Goal: Task Accomplishment & Management: Use online tool/utility

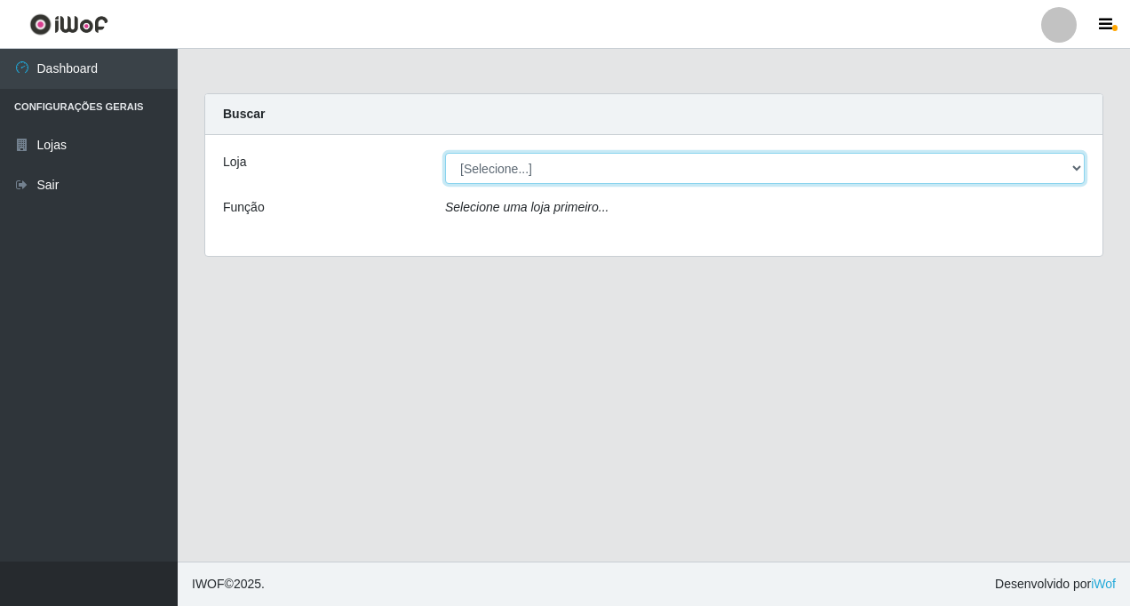
click at [1073, 170] on select "[Selecione...] Rede Fácil Construção" at bounding box center [765, 168] width 640 height 31
select select "318"
click at [445, 153] on select "[Selecione...] Rede Fácil Construção" at bounding box center [765, 168] width 640 height 31
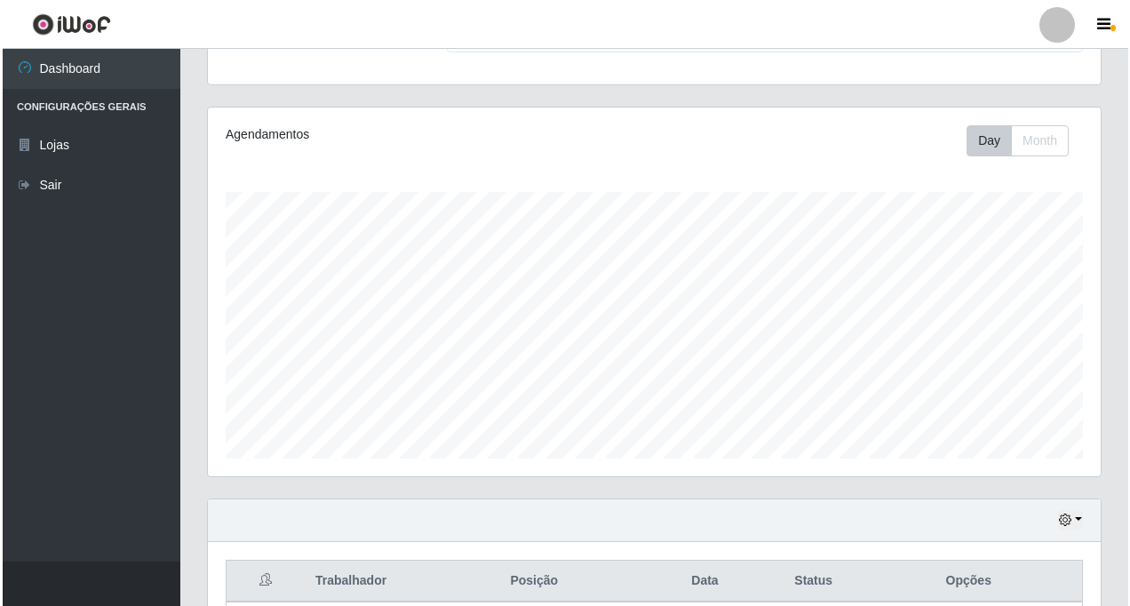
scroll to position [442, 0]
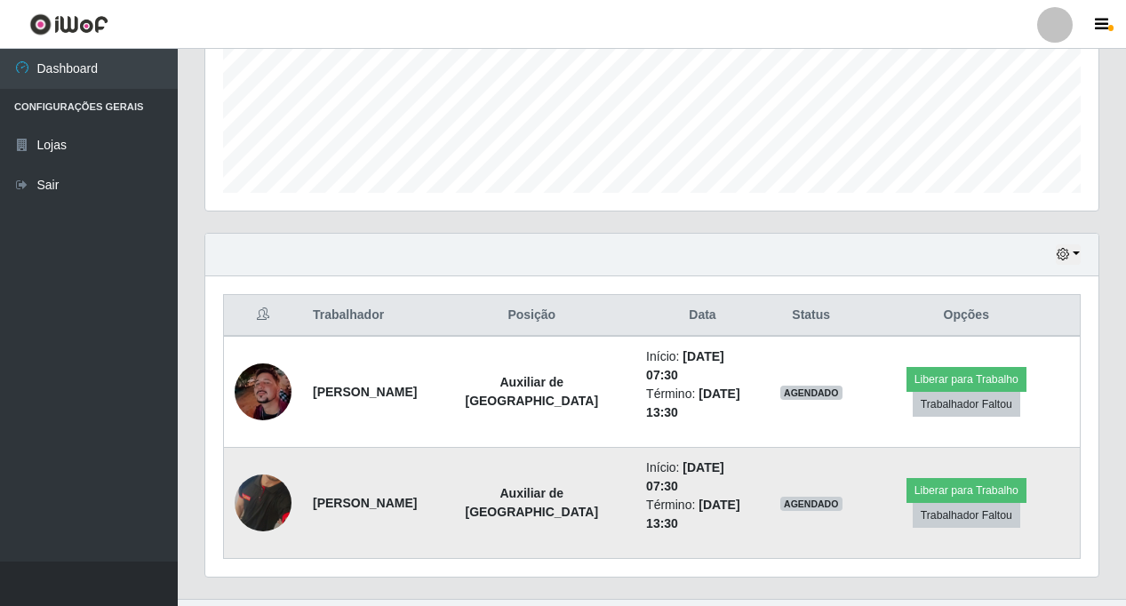
click at [282, 479] on img at bounding box center [263, 503] width 57 height 116
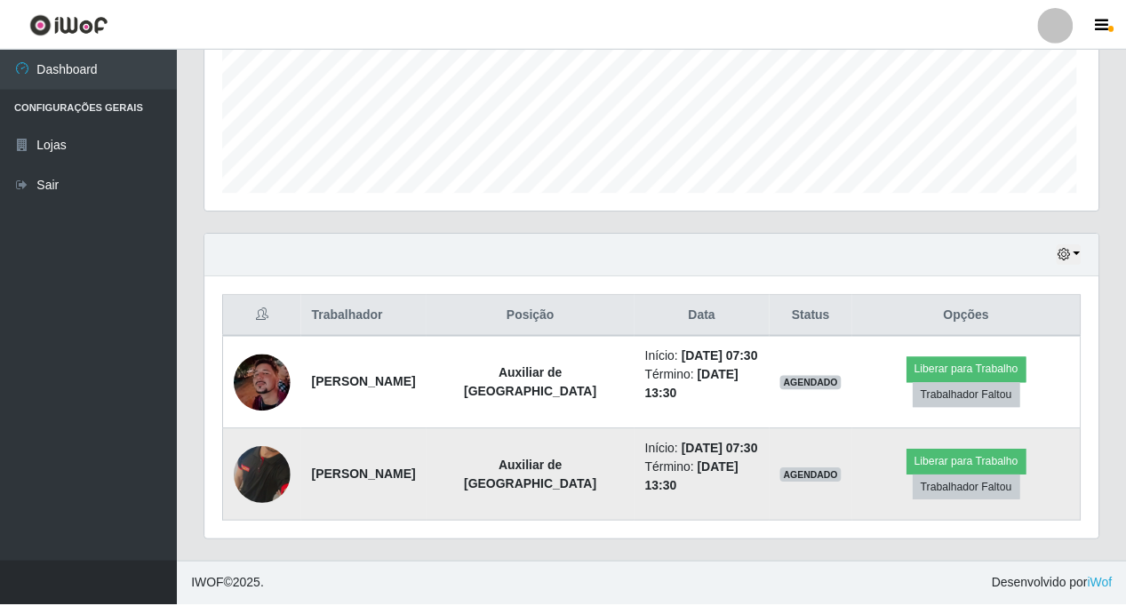
scroll to position [369, 884]
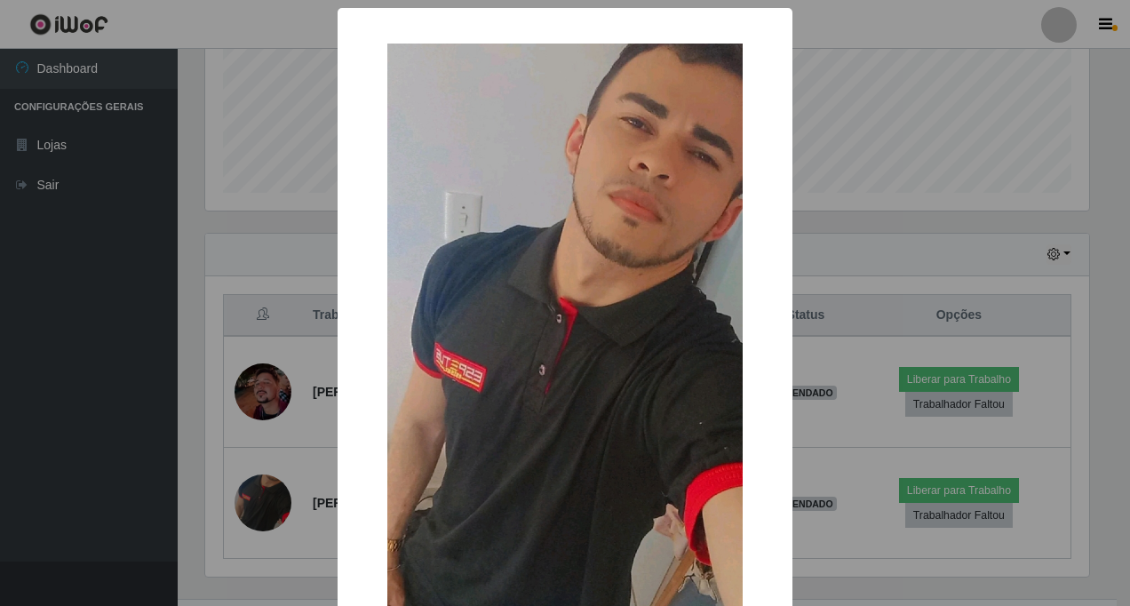
click at [267, 509] on div "× OK Cancel" at bounding box center [565, 303] width 1130 height 606
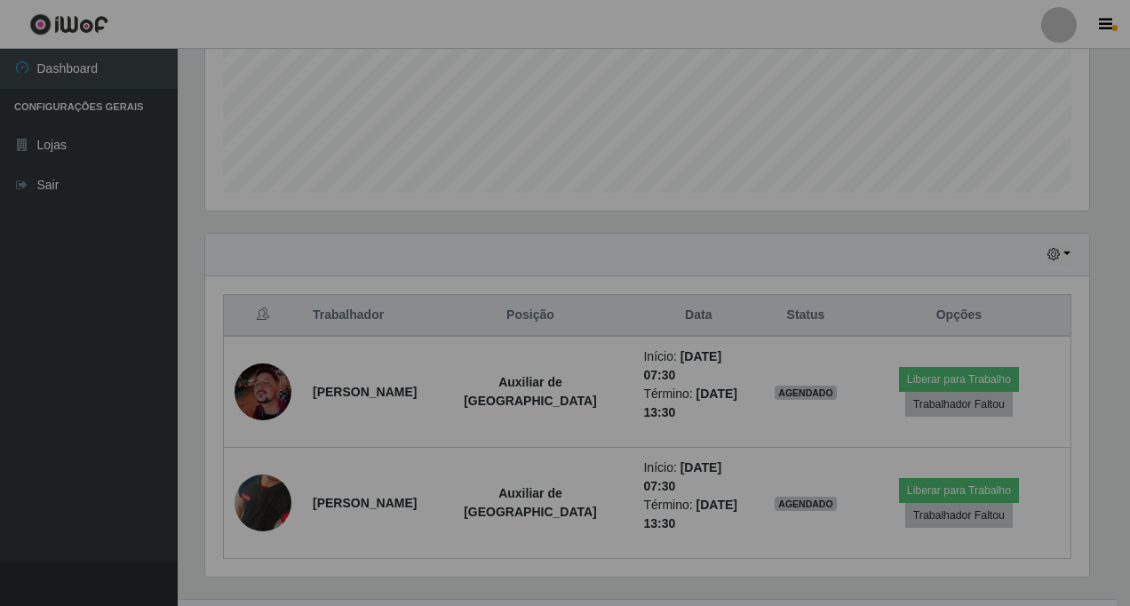
scroll to position [369, 893]
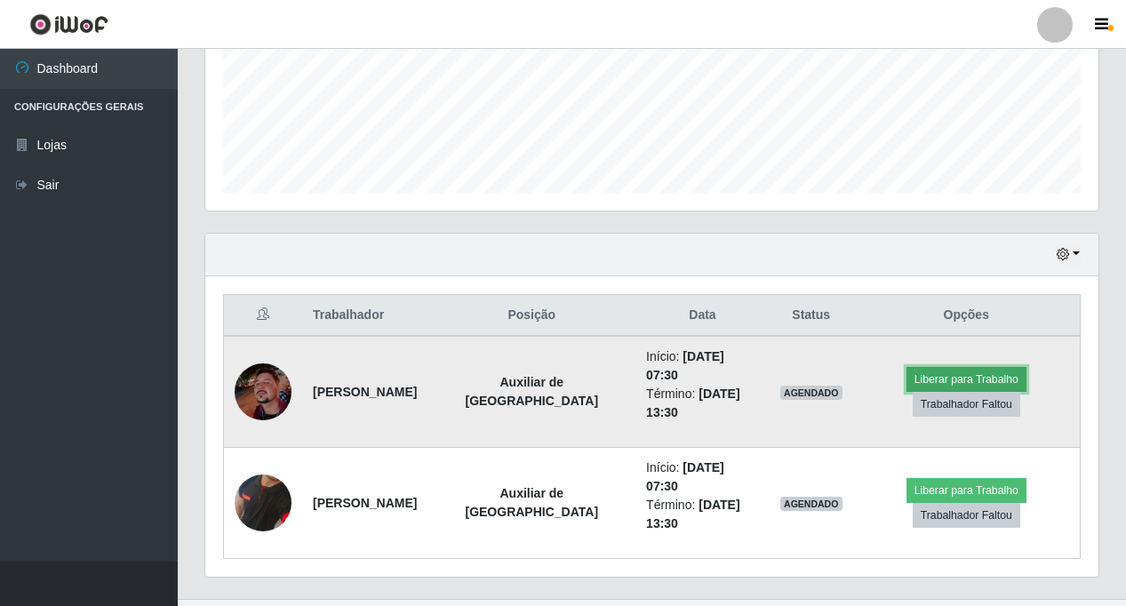
click at [953, 367] on button "Liberar para Trabalho" at bounding box center [966, 379] width 120 height 25
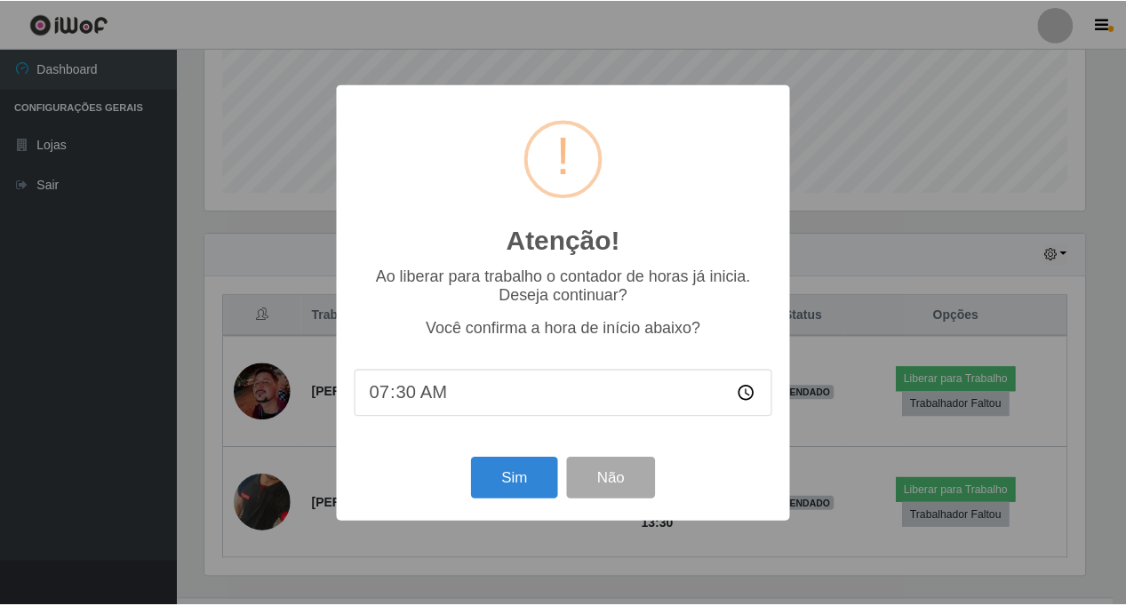
scroll to position [369, 884]
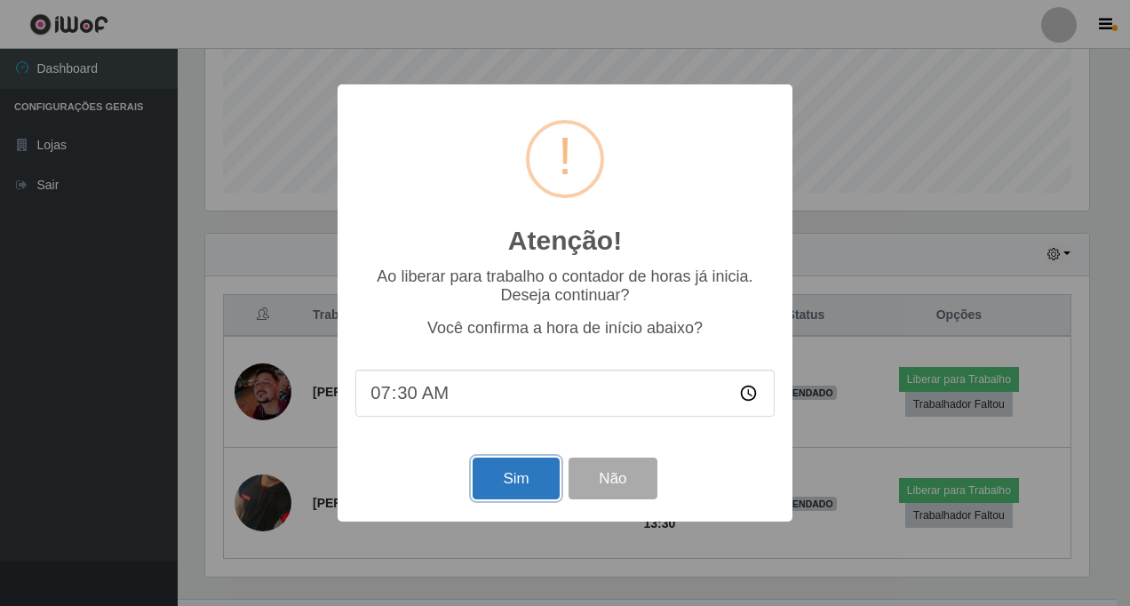
click at [501, 481] on button "Sim" at bounding box center [516, 479] width 86 height 42
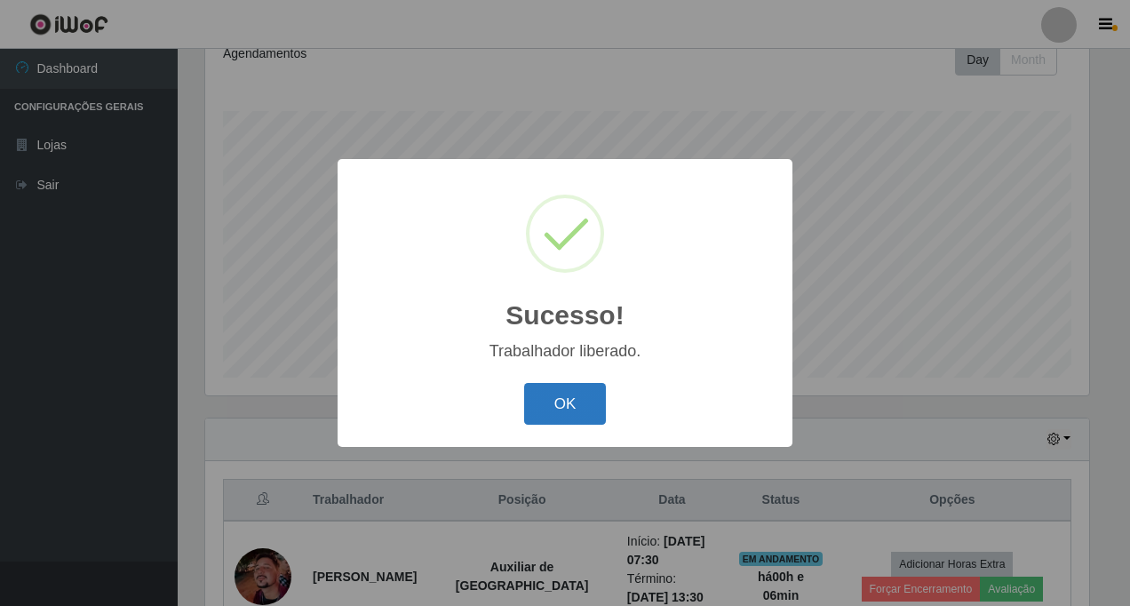
click at [561, 406] on button "OK" at bounding box center [565, 404] width 83 height 42
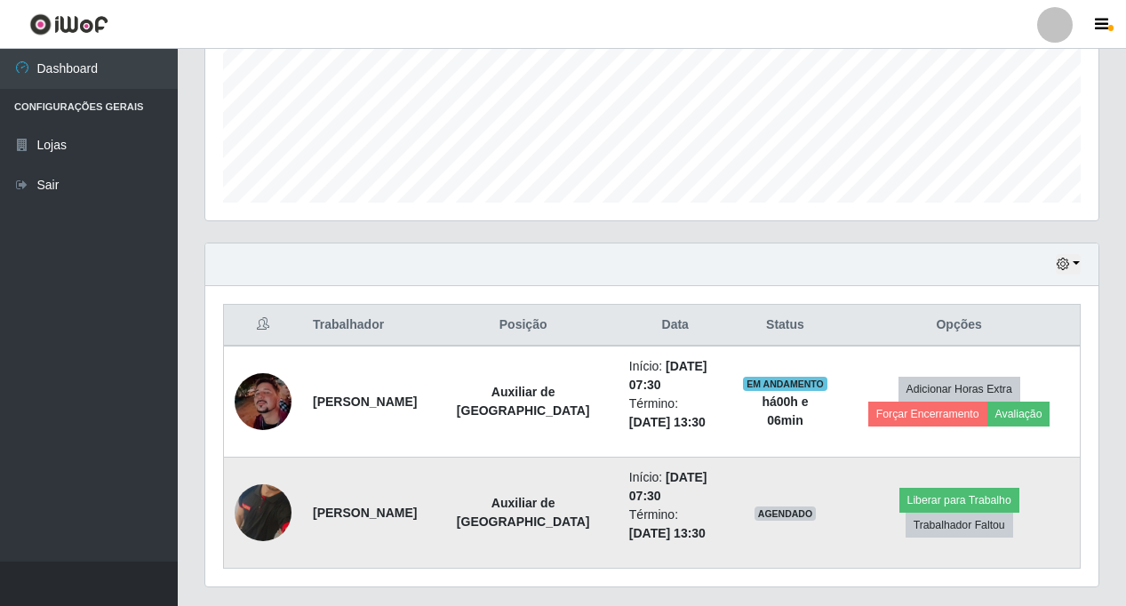
scroll to position [480, 0]
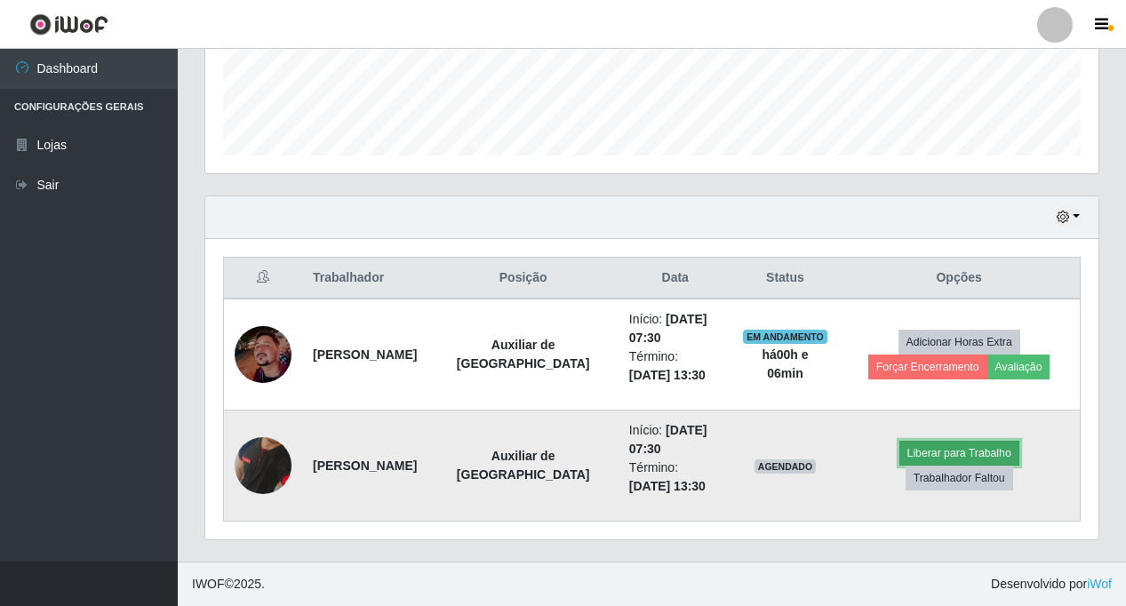
click at [899, 461] on button "Liberar para Trabalho" at bounding box center [959, 453] width 120 height 25
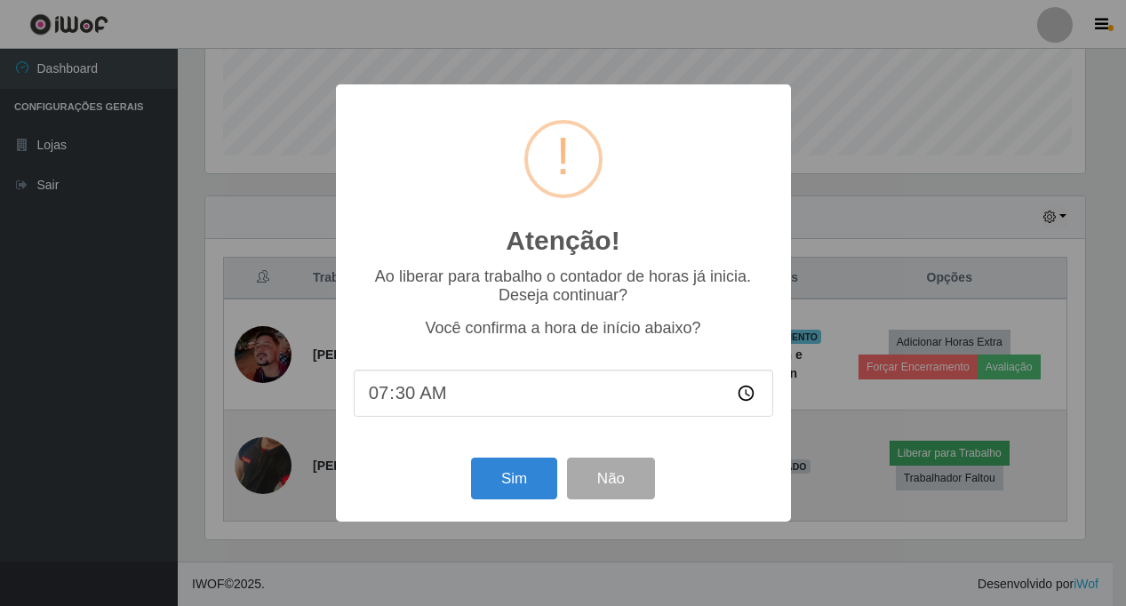
scroll to position [369, 884]
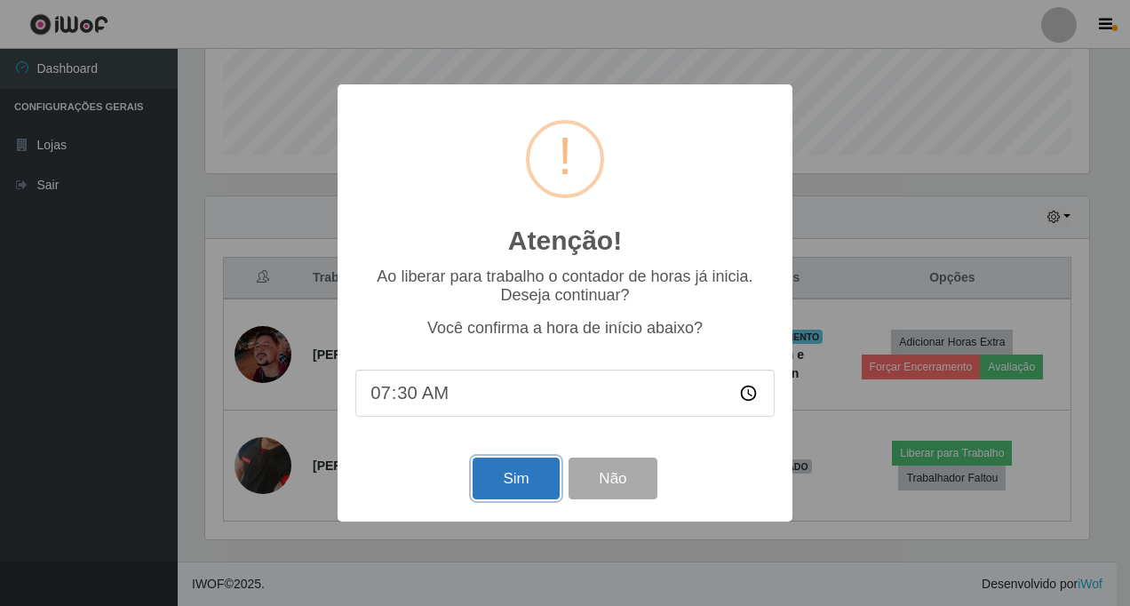
click at [493, 488] on button "Sim" at bounding box center [516, 479] width 86 height 42
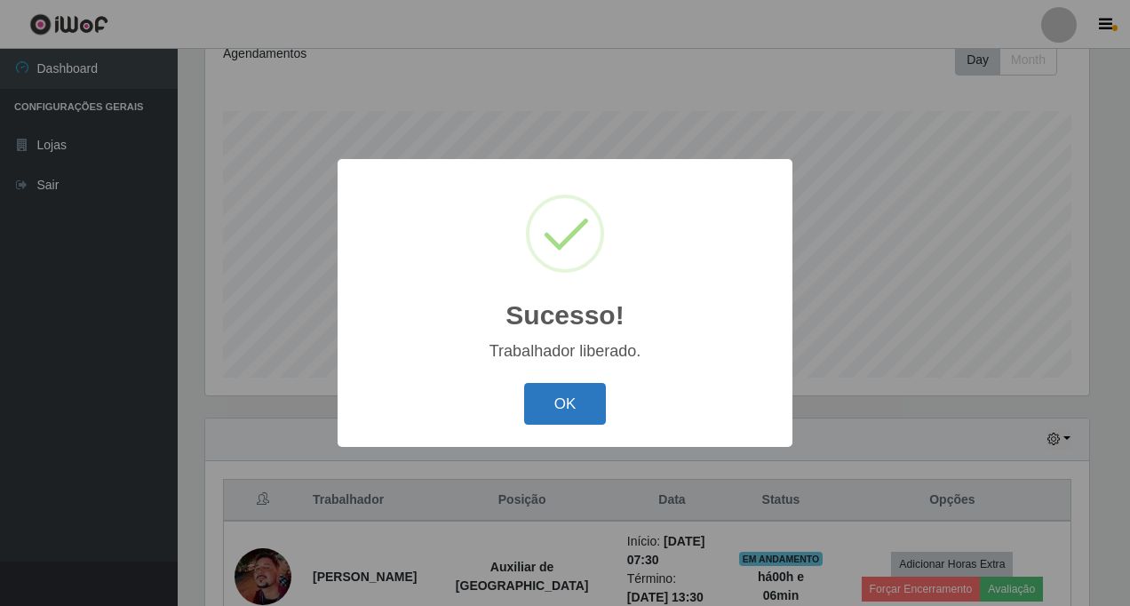
click at [562, 400] on button "OK" at bounding box center [565, 404] width 83 height 42
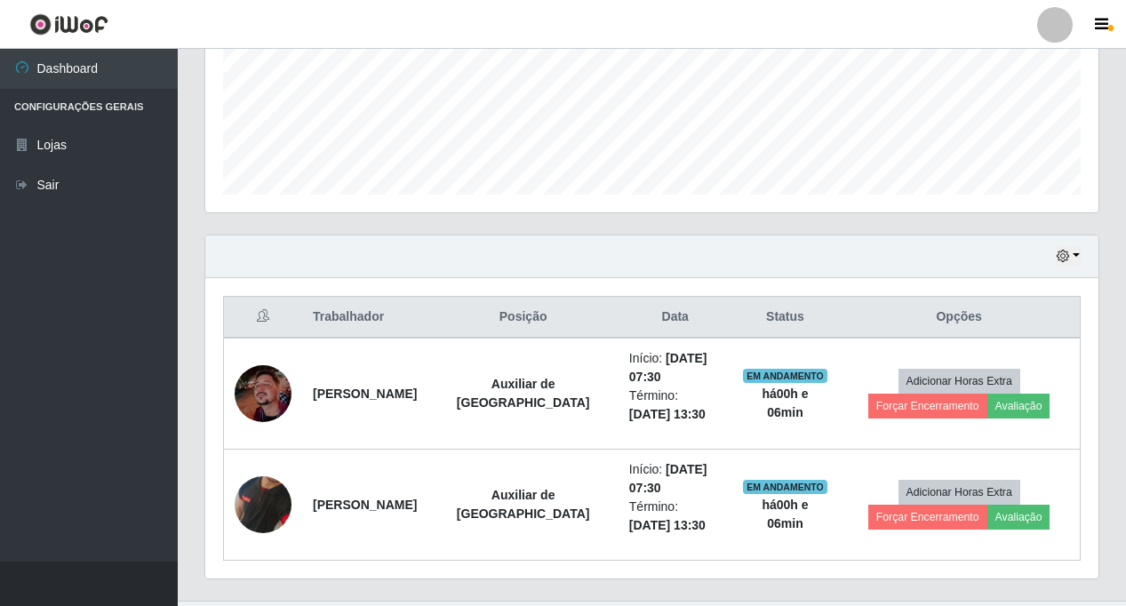
scroll to position [480, 0]
